Goal: Task Accomplishment & Management: Use online tool/utility

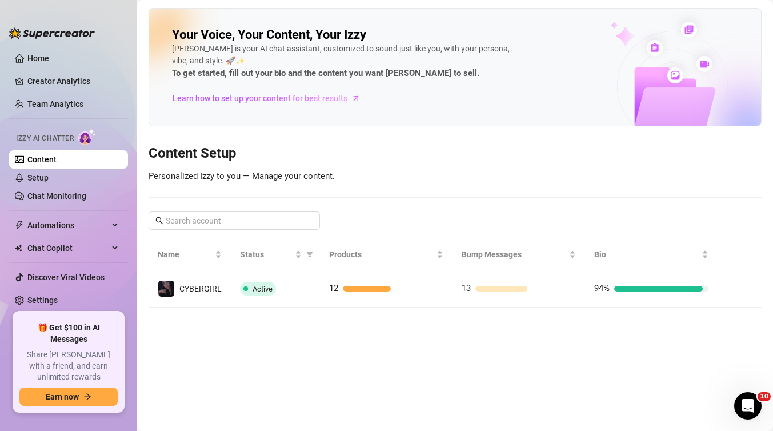
click at [50, 139] on span "Izzy AI Chatter" at bounding box center [45, 138] width 58 height 11
click at [51, 164] on link "Content" at bounding box center [41, 159] width 29 height 9
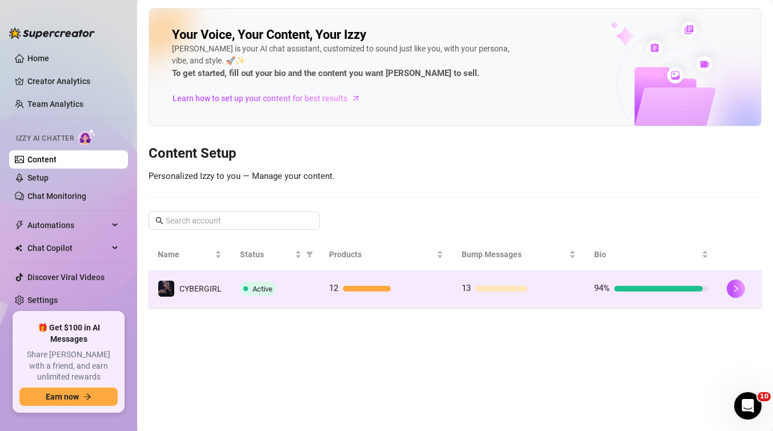
click at [275, 282] on div "Active" at bounding box center [275, 289] width 71 height 14
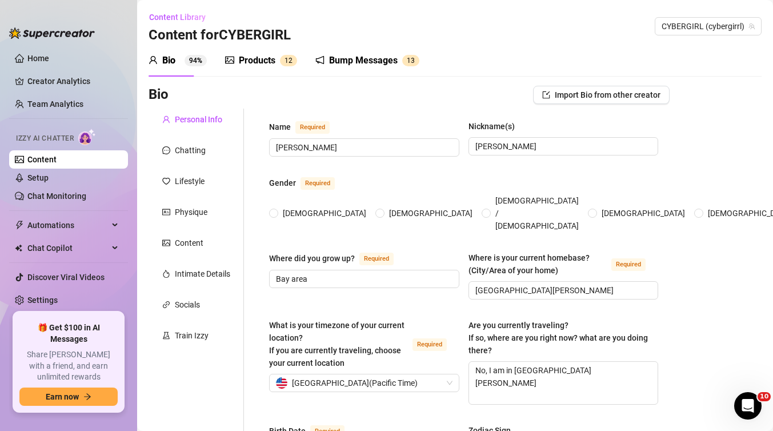
radio input "true"
type input "[DATE]"
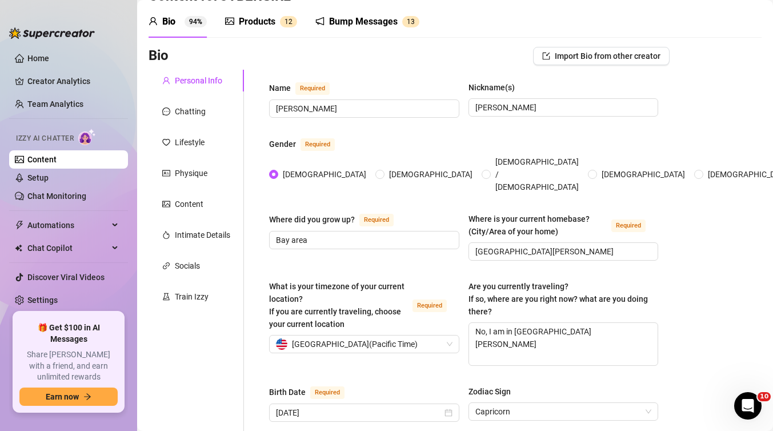
scroll to position [39, 0]
click at [186, 295] on div "Train Izzy" at bounding box center [192, 296] width 34 height 13
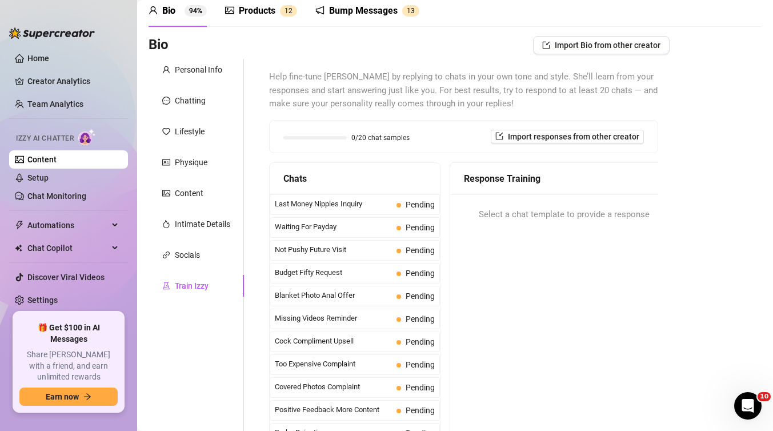
scroll to position [21, 0]
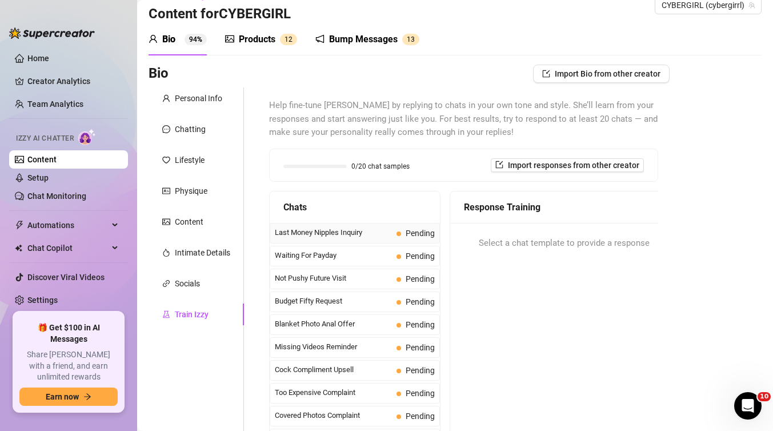
click at [333, 233] on span "Last Money Nipples Inquiry" at bounding box center [333, 232] width 117 height 11
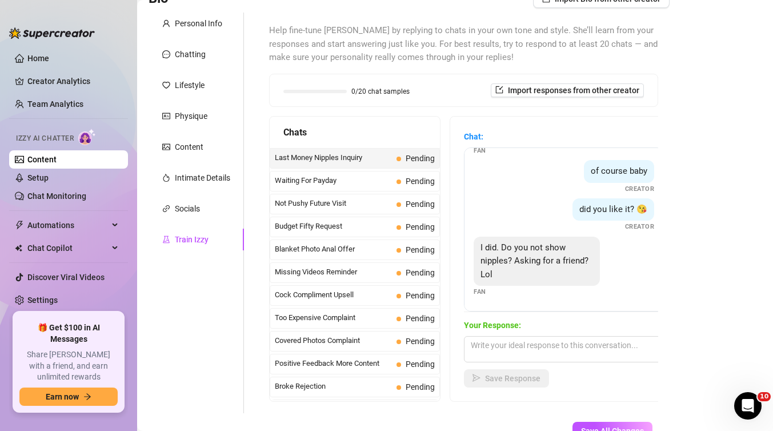
scroll to position [119, 0]
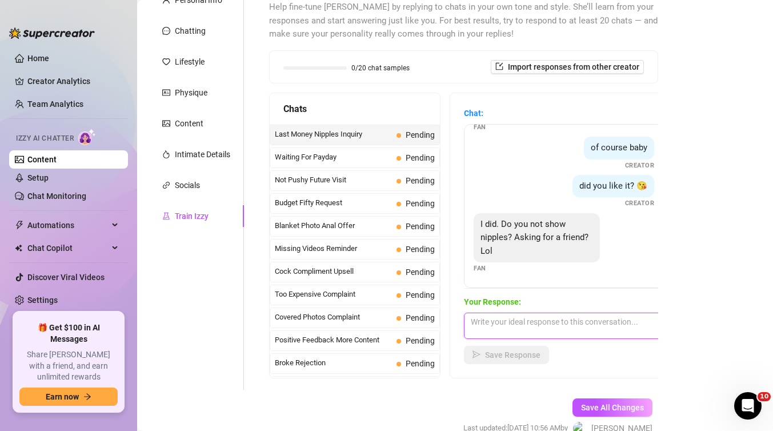
click at [527, 327] on textarea at bounding box center [564, 326] width 200 height 26
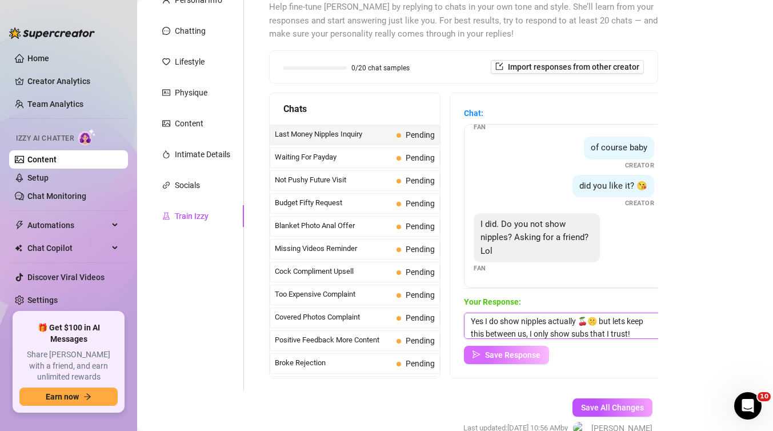
type textarea "Yes I do show nipples actually 🍒🤫 but lets keep this between us, I only show su…"
click at [503, 357] on span "Save Response" at bounding box center [512, 354] width 55 height 9
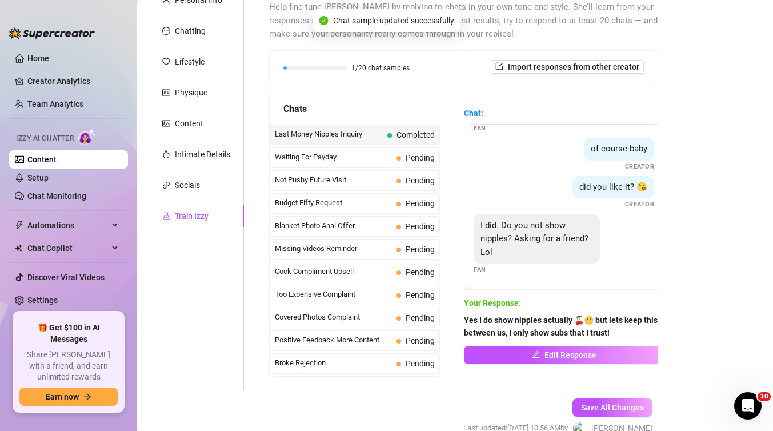
scroll to position [47, 0]
click at [374, 155] on span "Waiting For Payday" at bounding box center [333, 156] width 117 height 11
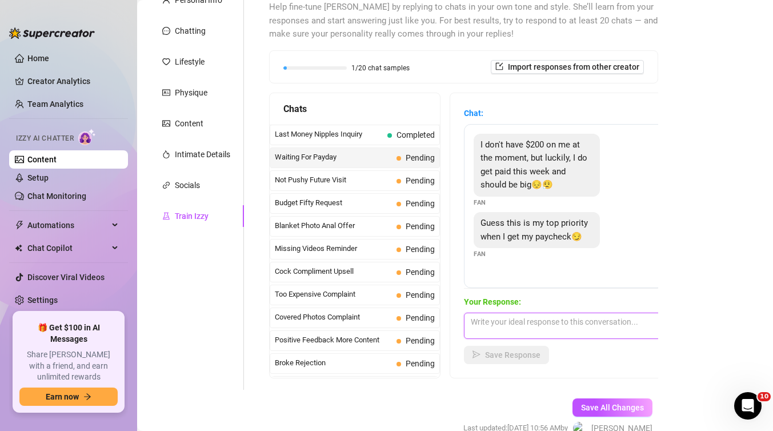
click at [495, 326] on textarea at bounding box center [564, 326] width 200 height 26
type textarea "A"
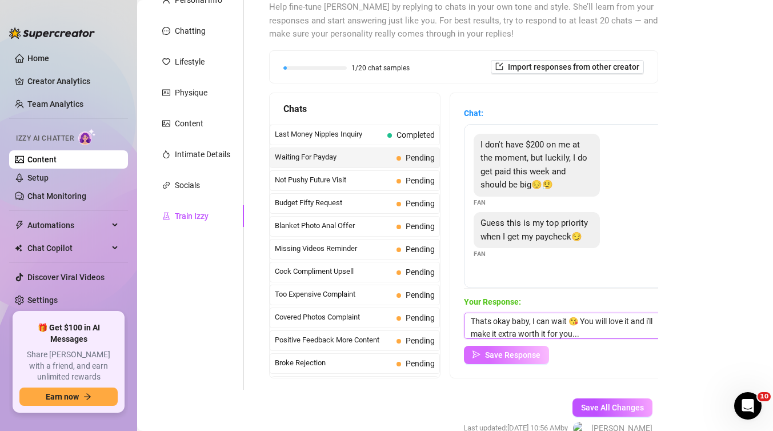
type textarea "Thats okay baby, I can wait 😘 You will love it and i'll make it extra worth it …"
click at [538, 353] on span "Save Response" at bounding box center [512, 354] width 55 height 9
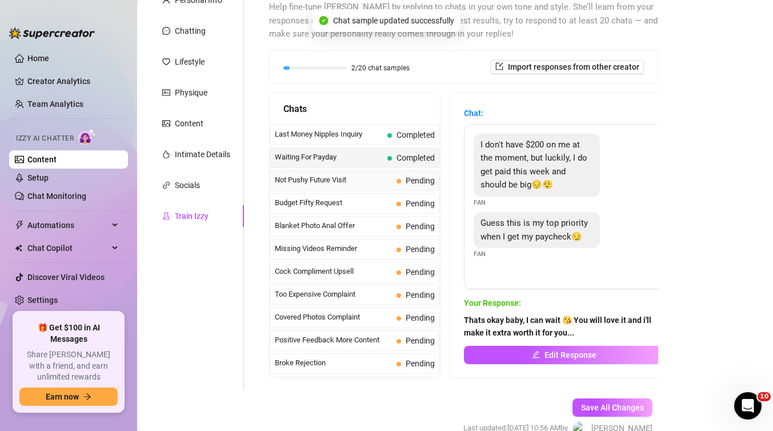
click at [362, 185] on span "Not Pushy Future Visit" at bounding box center [333, 179] width 117 height 11
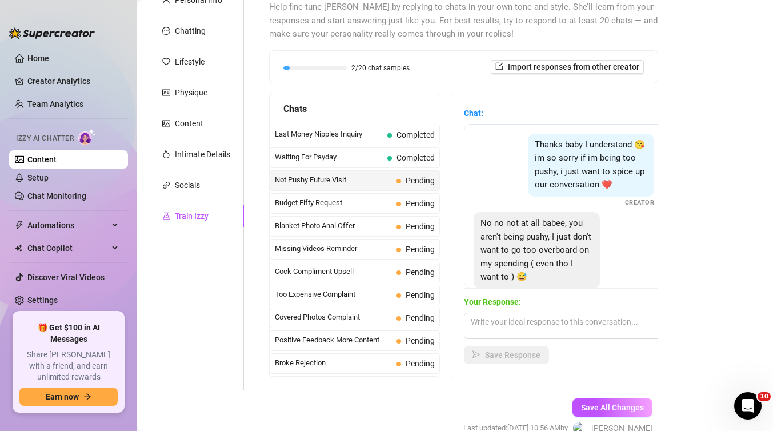
click at [362, 185] on span "Not Pushy Future Visit" at bounding box center [333, 179] width 117 height 11
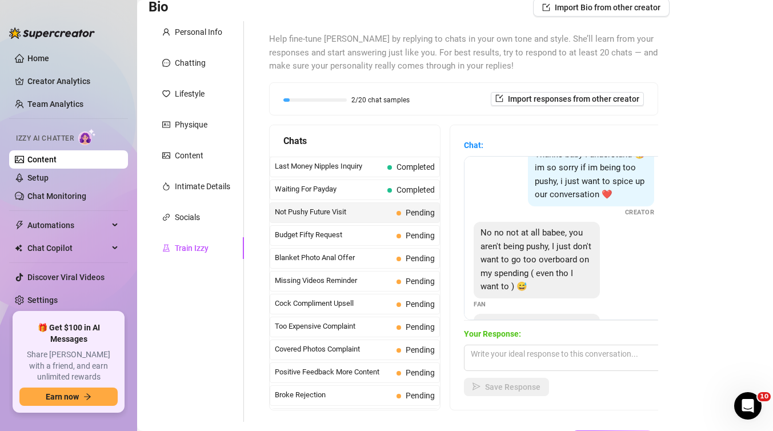
scroll to position [131, 0]
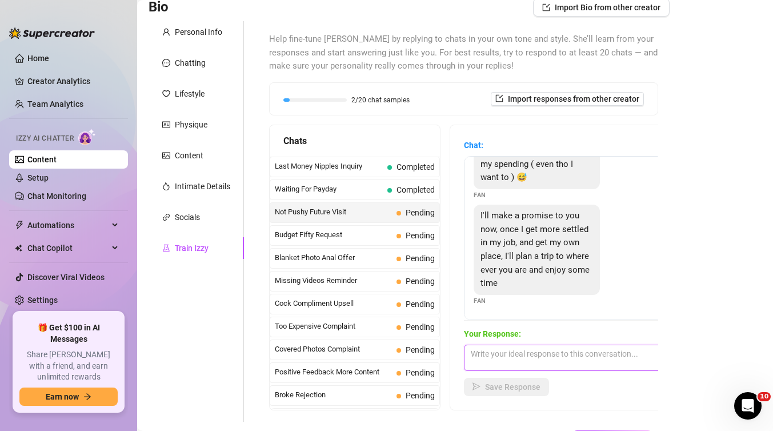
click at [496, 362] on textarea at bounding box center [564, 358] width 200 height 26
click at [513, 349] on textarea "aww youre so sweet but we cant dicuss this here its against TOS" at bounding box center [564, 358] width 200 height 26
click at [503, 354] on textarea "aww youre so sweet but we cant dicuss this here its against TOS" at bounding box center [564, 358] width 200 height 26
click at [538, 361] on textarea "aww you're so sweet but we cant dicuss this here its against TOS" at bounding box center [564, 358] width 200 height 26
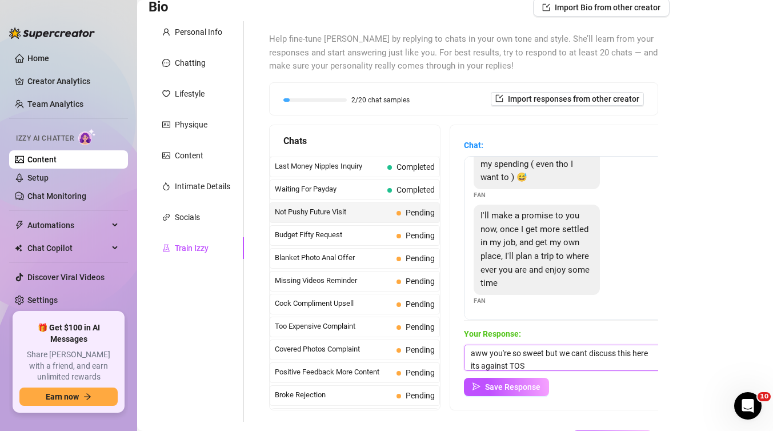
click at [565, 357] on textarea "aww you're so sweet but we cant discuss this here its against TOS" at bounding box center [564, 358] width 200 height 26
click at [548, 361] on textarea "aww you're so sweet but we cant discuss this here its against TOS" at bounding box center [564, 358] width 200 height 26
click at [585, 352] on textarea "aww you're so sweet but we cant discuss this here its against TOS" at bounding box center [564, 358] width 200 height 26
click at [566, 362] on textarea "aww you're so sweet but we can't discuss this here its against TOS" at bounding box center [564, 358] width 200 height 26
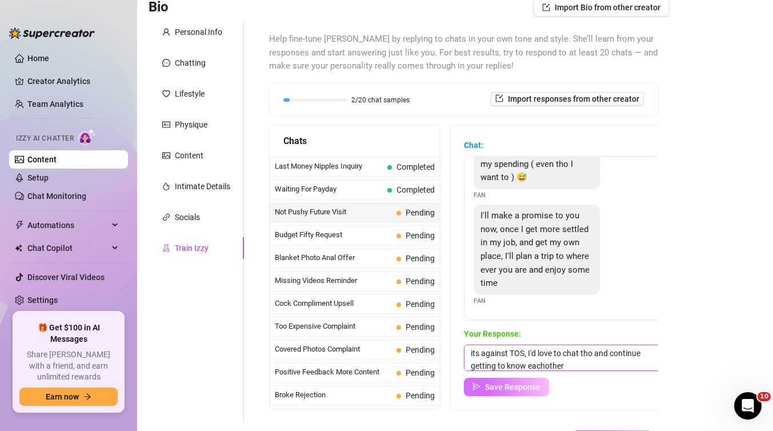
type textarea "aww you're so sweet but we can't discuss this here its against TOS, I'd love to…"
click at [527, 391] on button "Save Response" at bounding box center [506, 387] width 85 height 18
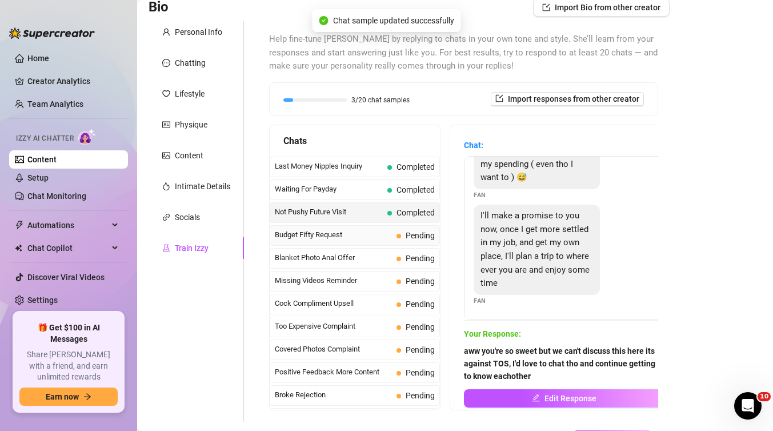
click at [358, 242] on div "Budget Fifty Request Pending" at bounding box center [355, 235] width 170 height 21
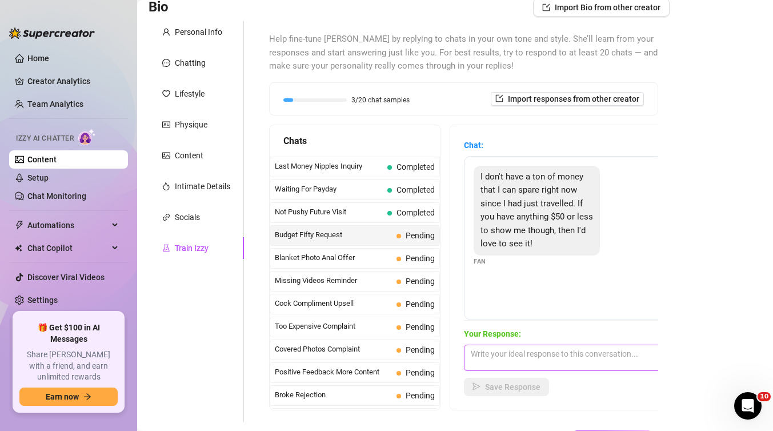
click at [498, 345] on textarea at bounding box center [564, 358] width 200 height 26
type textarea "Of course babe, I'll get you some options :)"
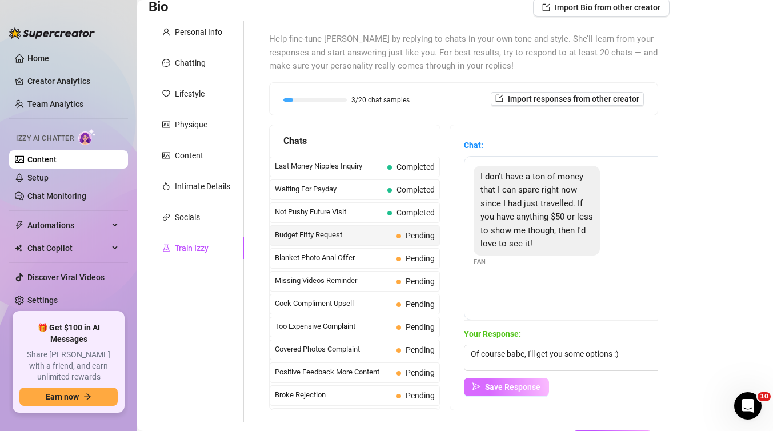
click at [511, 387] on span "Save Response" at bounding box center [512, 386] width 55 height 9
